Goal: Information Seeking & Learning: Check status

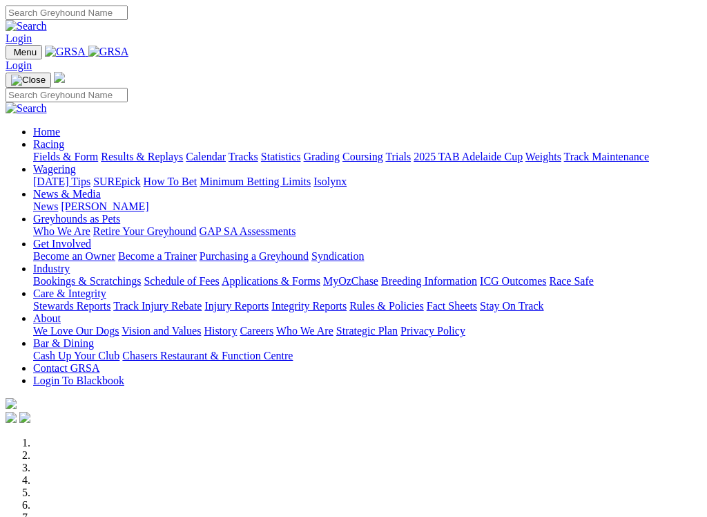
scroll to position [995, 0]
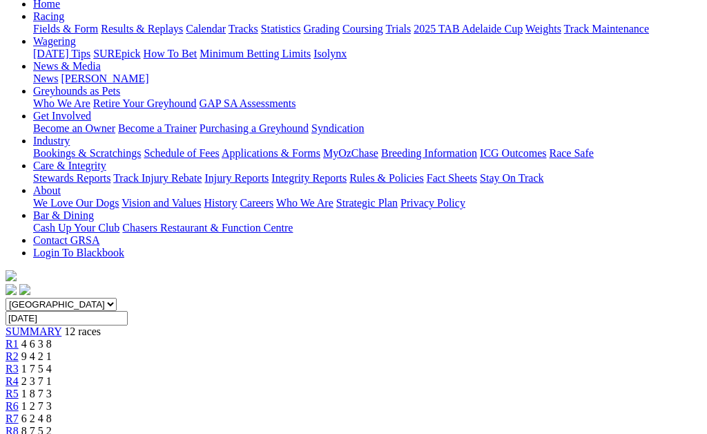
scroll to position [149, 0]
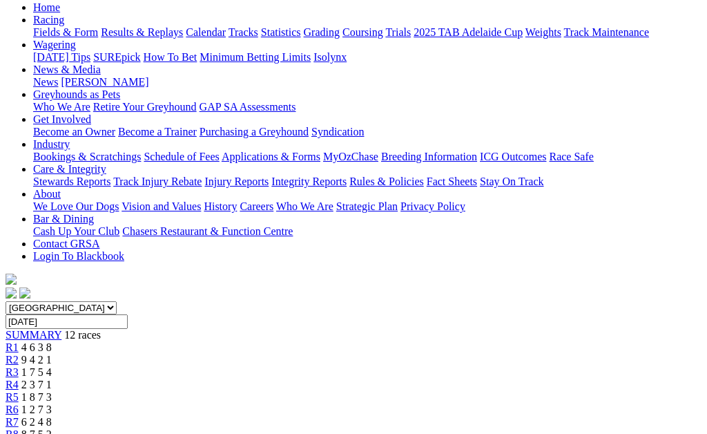
click at [19, 366] on link "R3" at bounding box center [12, 372] width 13 height 12
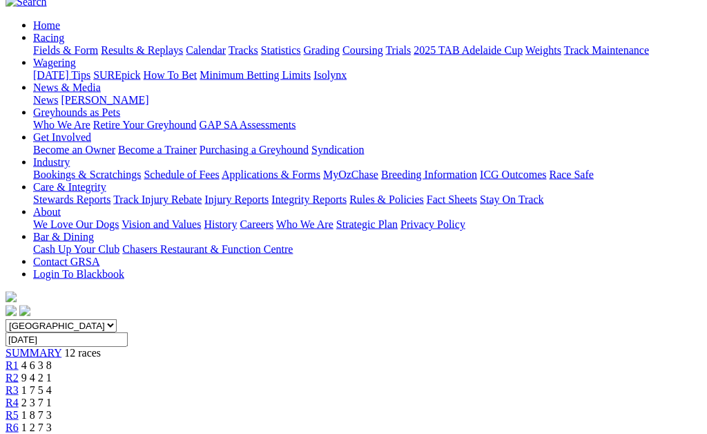
scroll to position [127, 0]
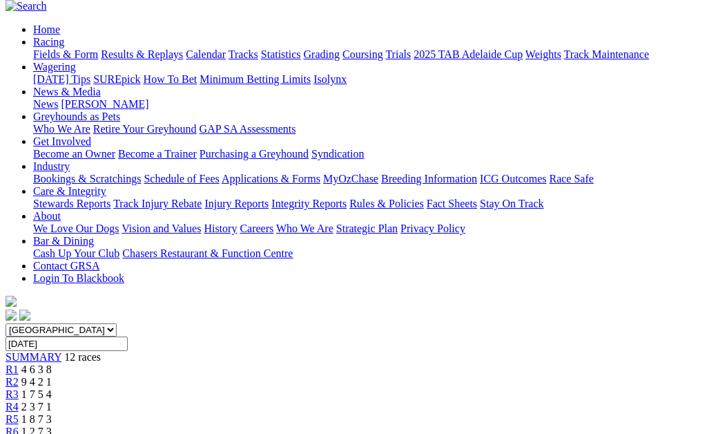
click at [19, 413] on span "R5" at bounding box center [12, 419] width 13 height 12
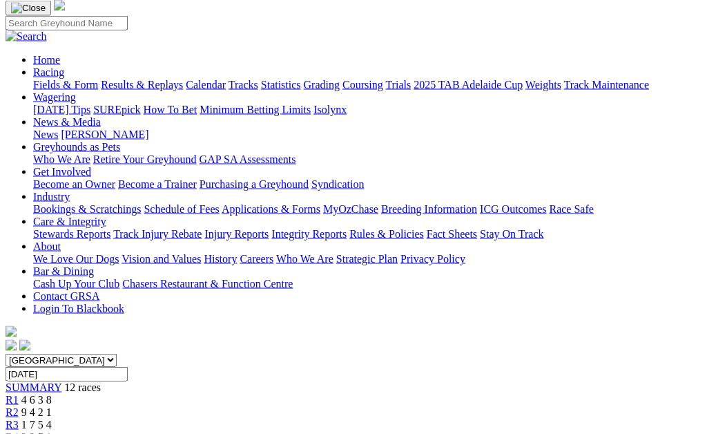
scroll to position [96, 0]
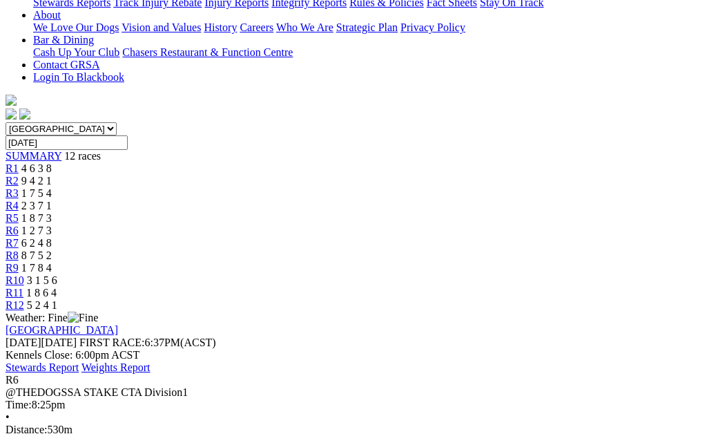
scroll to position [259, 0]
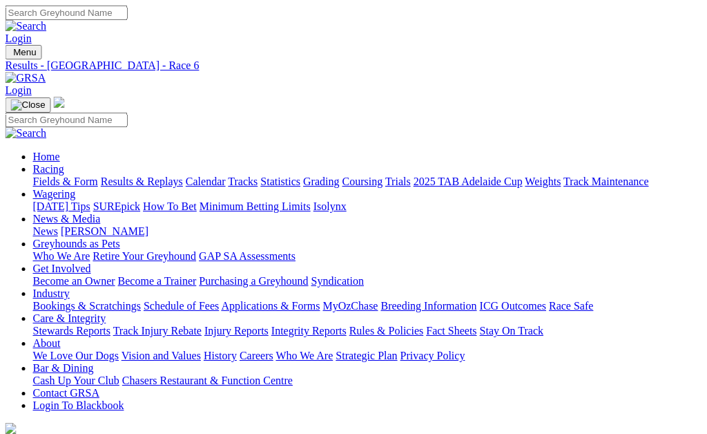
scroll to position [0, 128]
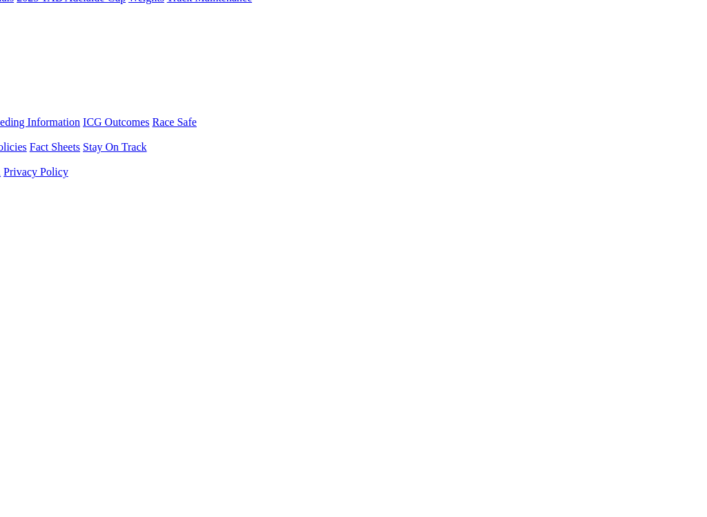
scroll to position [222, 397]
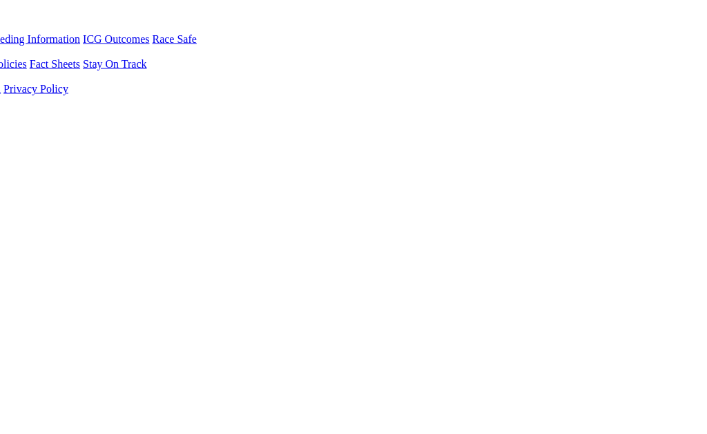
scroll to position [267, 397]
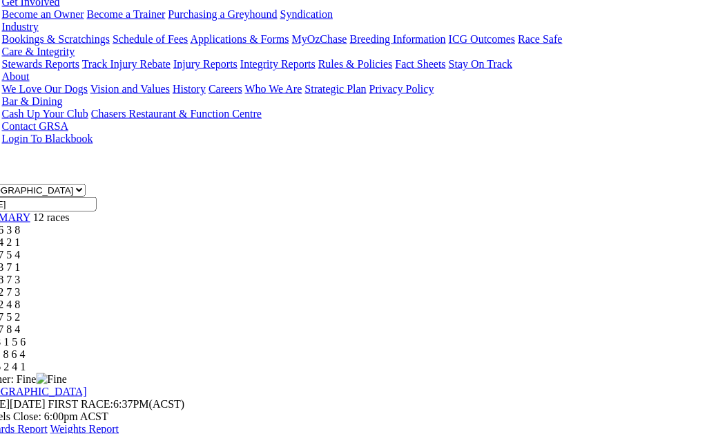
scroll to position [267, 27]
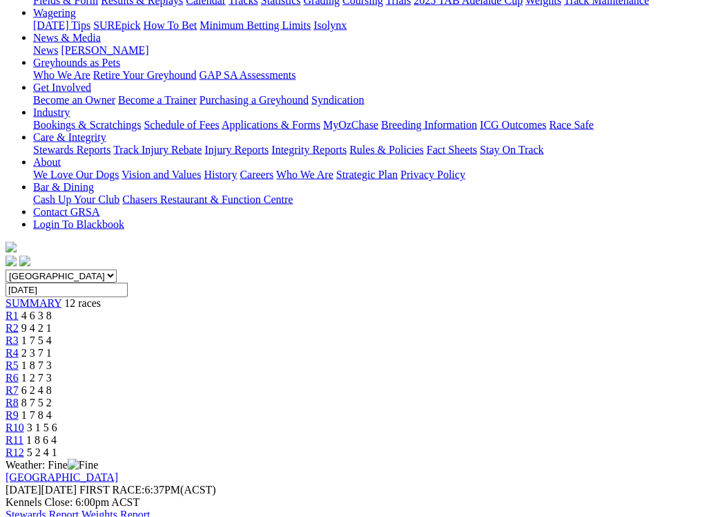
scroll to position [182, 0]
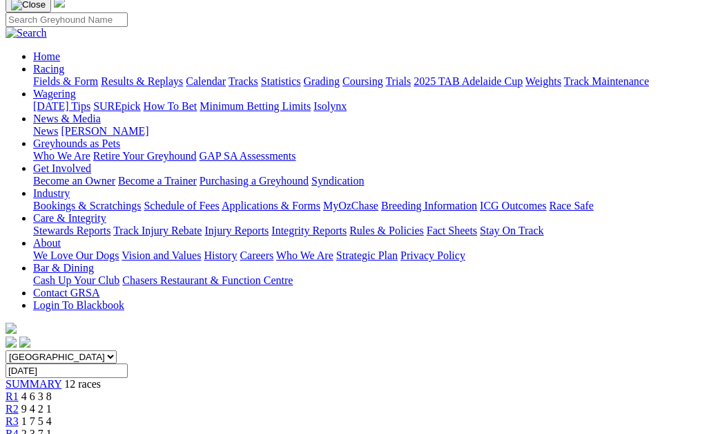
scroll to position [0, 0]
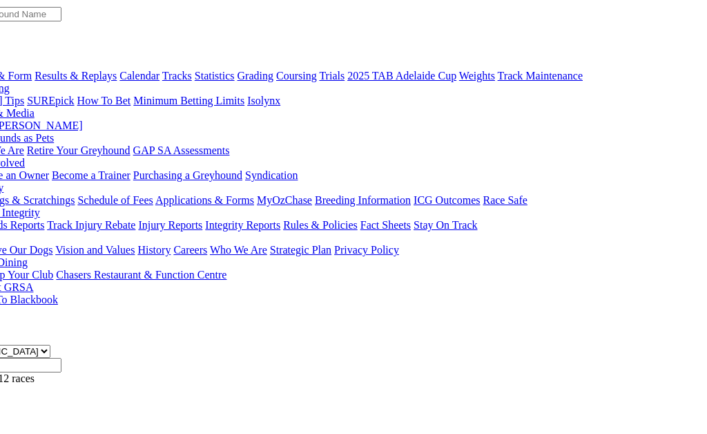
scroll to position [105, 66]
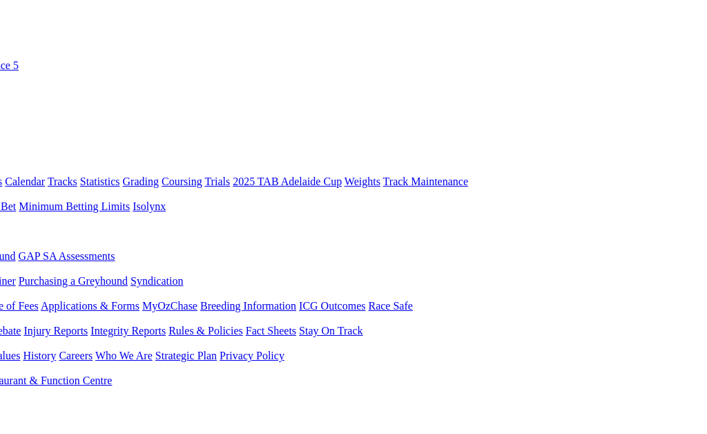
scroll to position [0, 183]
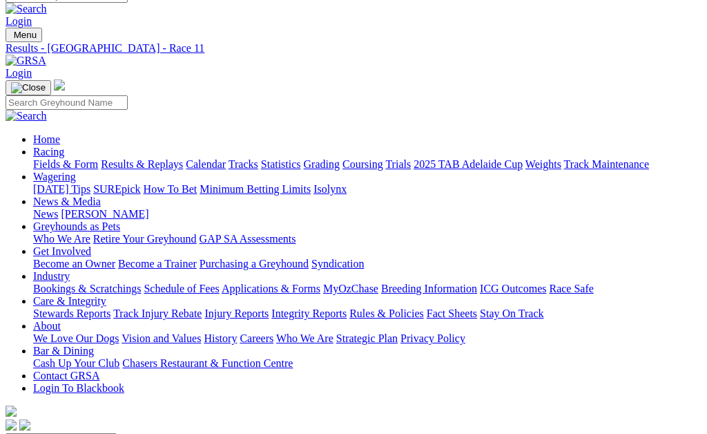
scroll to position [16, 0]
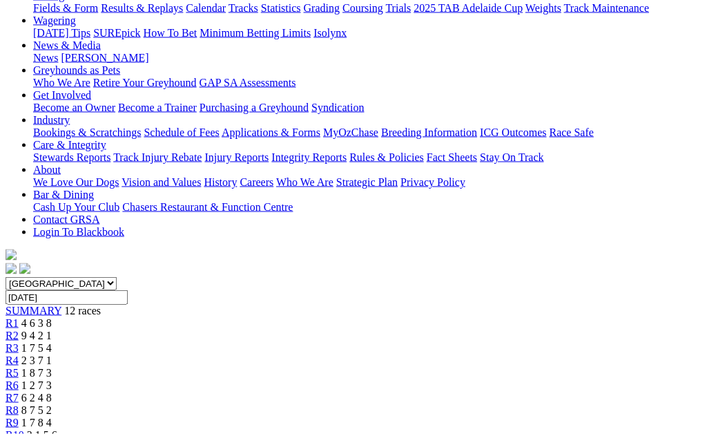
scroll to position [164, 0]
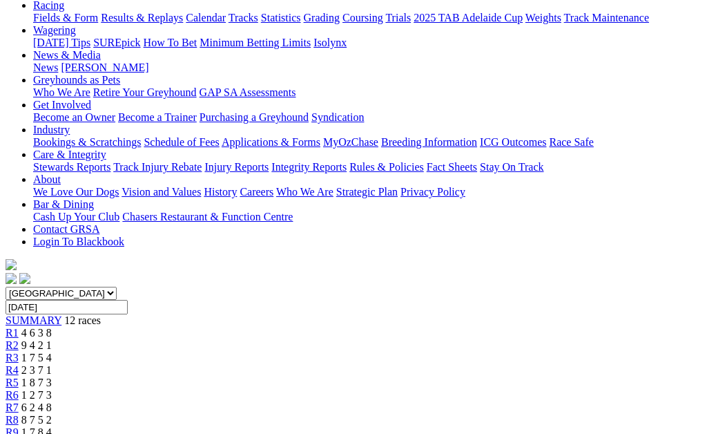
click at [19, 414] on link "R8" at bounding box center [12, 420] width 13 height 12
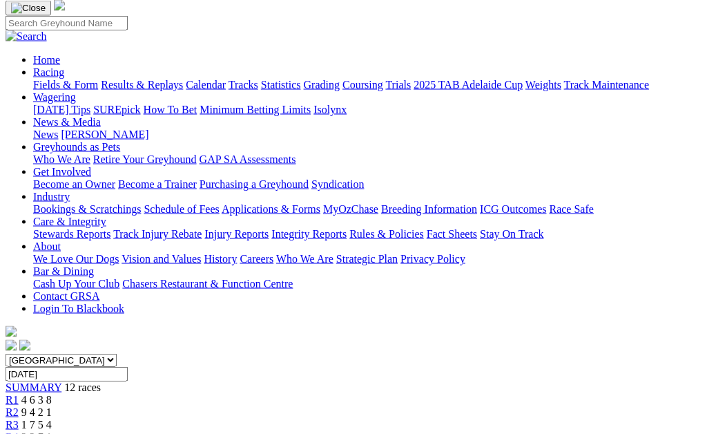
scroll to position [95, 0]
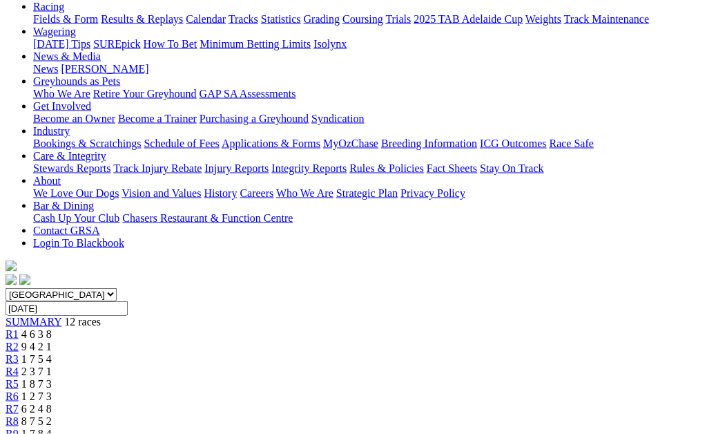
scroll to position [160, 0]
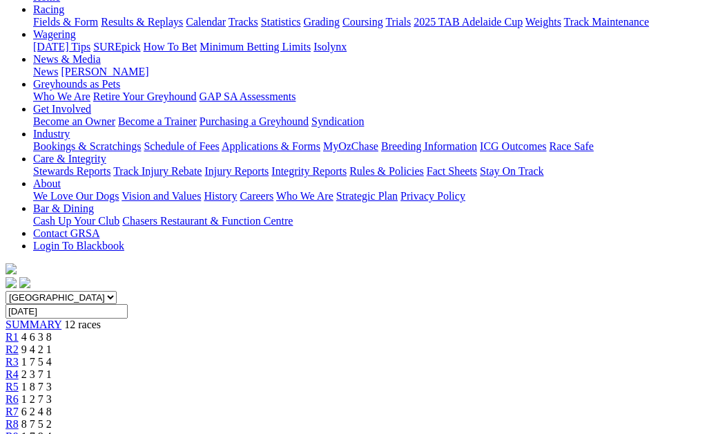
click at [52, 393] on span "1 2 7 3" at bounding box center [36, 399] width 30 height 12
click at [19, 393] on link "R6" at bounding box center [12, 399] width 13 height 12
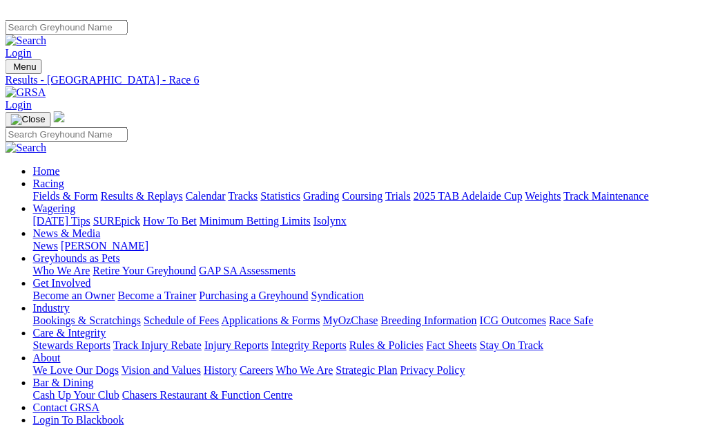
scroll to position [0, 309]
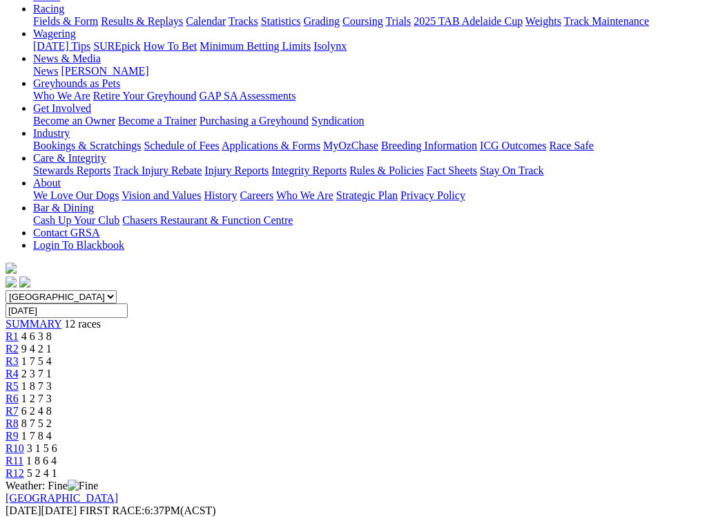
scroll to position [160, 0]
click at [19, 430] on link "R9" at bounding box center [12, 436] width 13 height 12
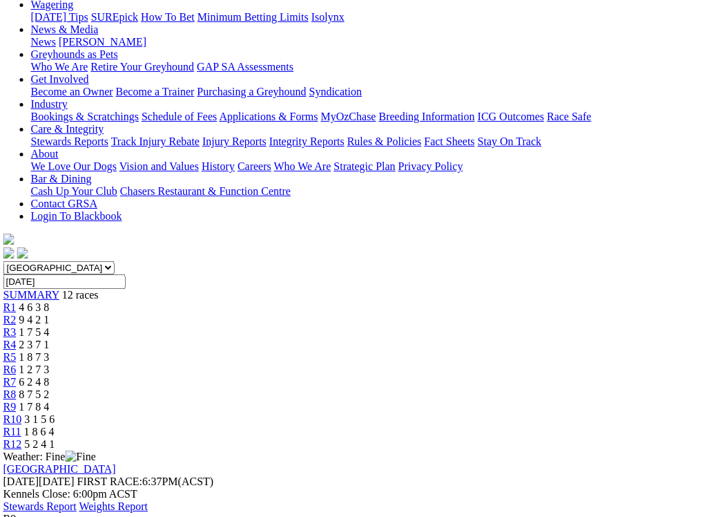
scroll to position [174, 1]
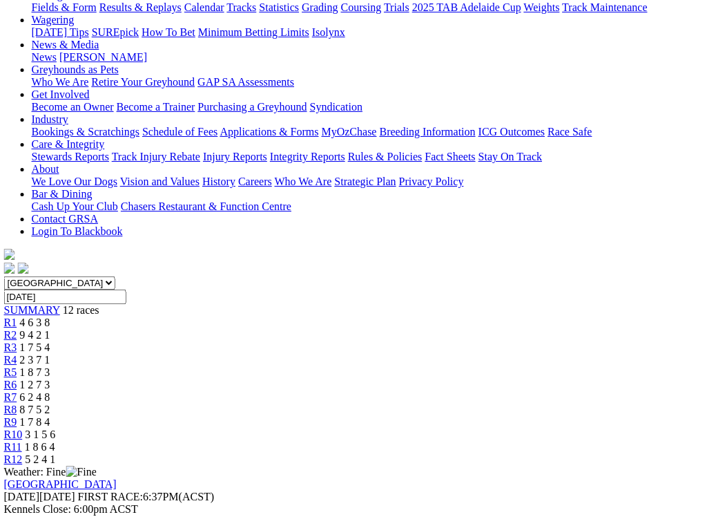
click at [17, 403] on link "R8" at bounding box center [10, 409] width 13 height 12
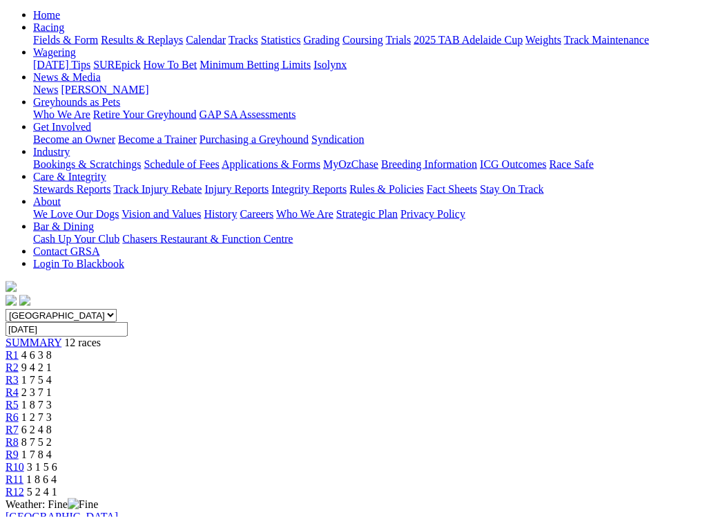
scroll to position [144, 0]
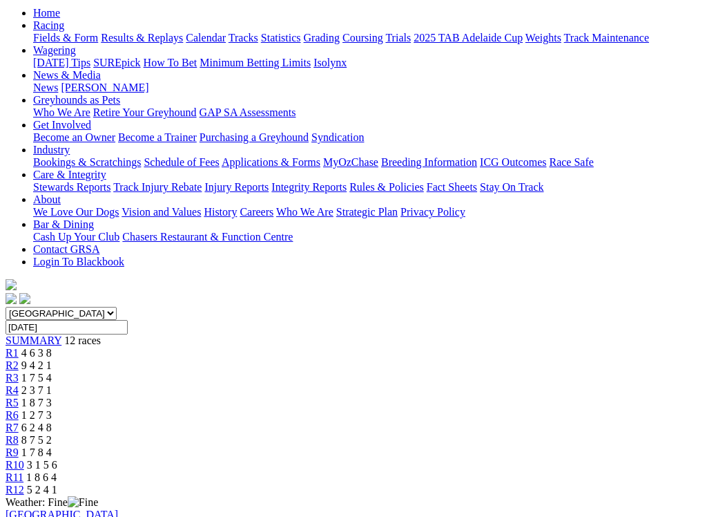
click at [19, 421] on link "R7" at bounding box center [12, 427] width 13 height 12
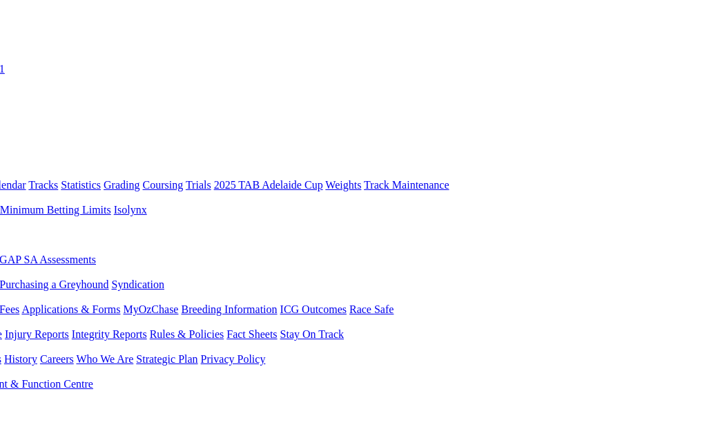
scroll to position [0, 214]
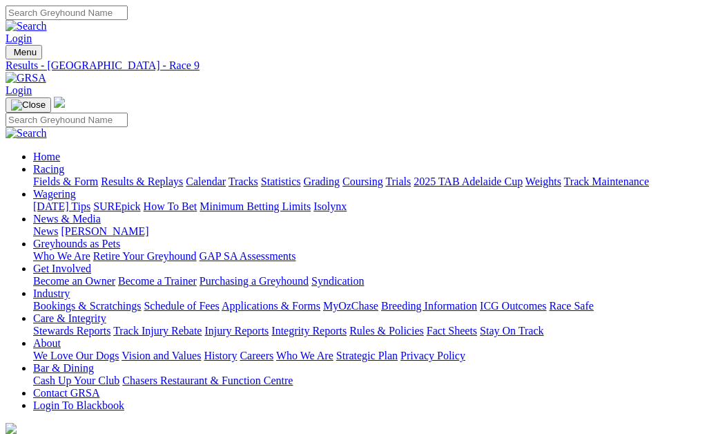
scroll to position [218, 0]
